Goal: Information Seeking & Learning: Learn about a topic

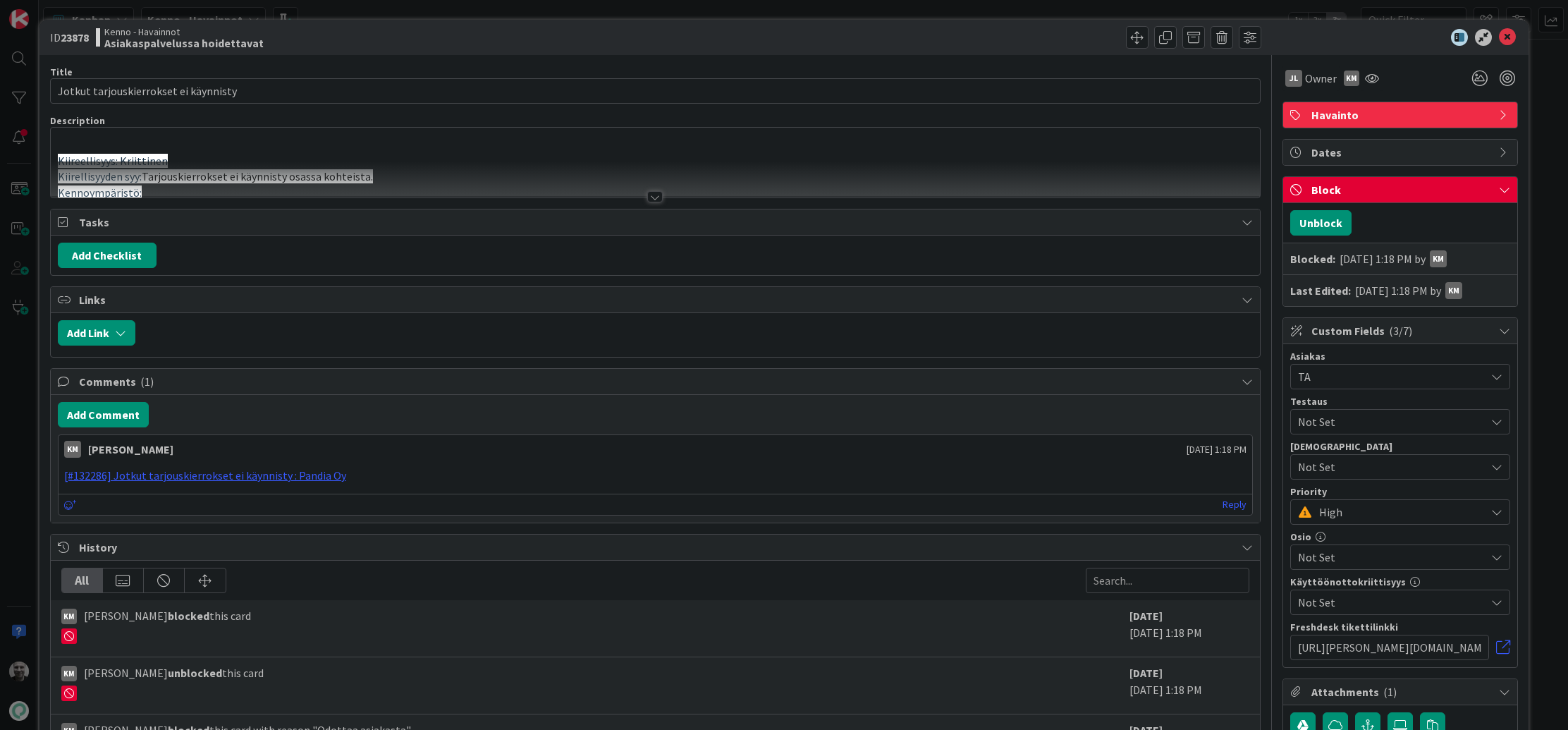
click at [650, 195] on div at bounding box center [655, 197] width 16 height 12
click at [652, 196] on div at bounding box center [655, 197] width 16 height 12
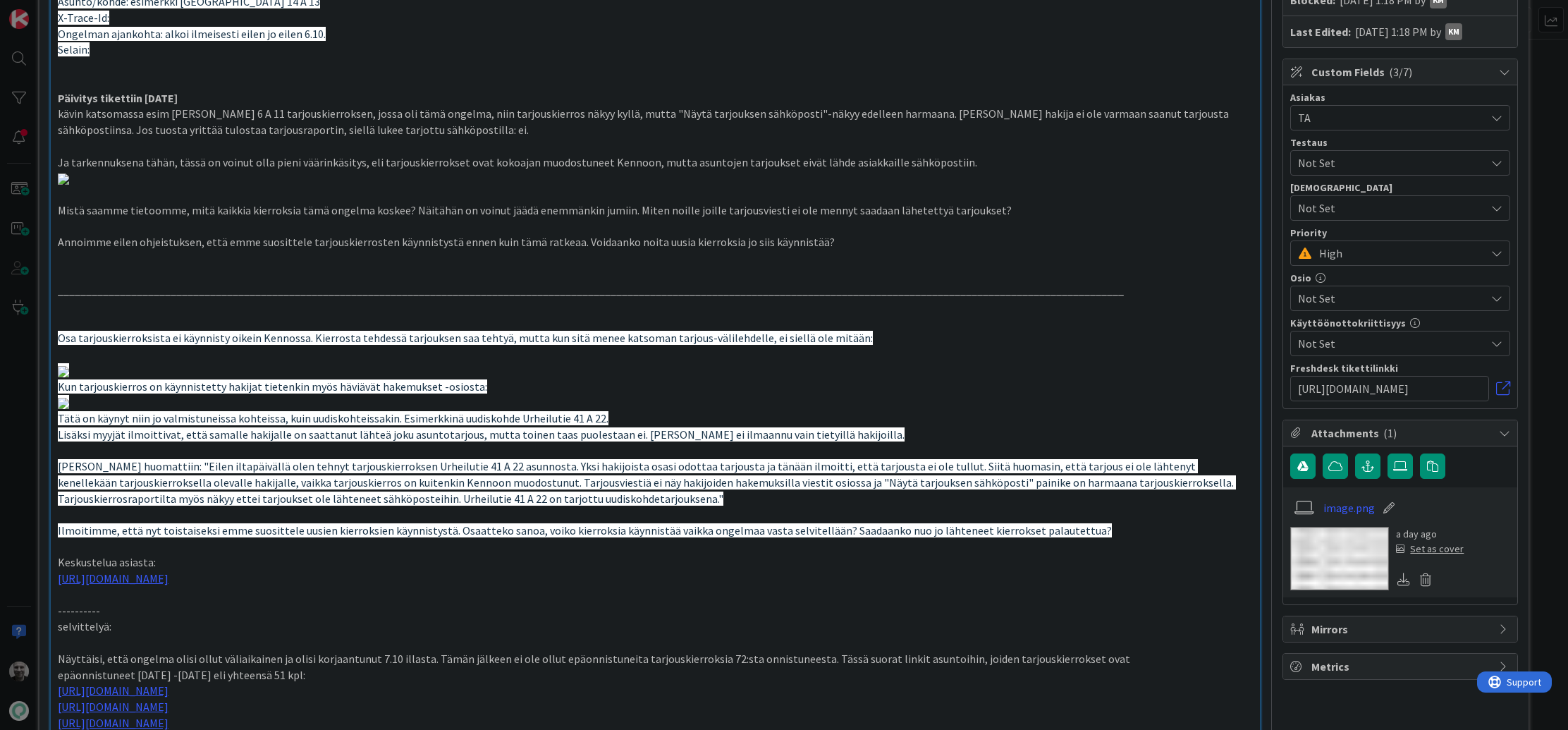
scroll to position [262, 0]
